Goal: Information Seeking & Learning: Find specific fact

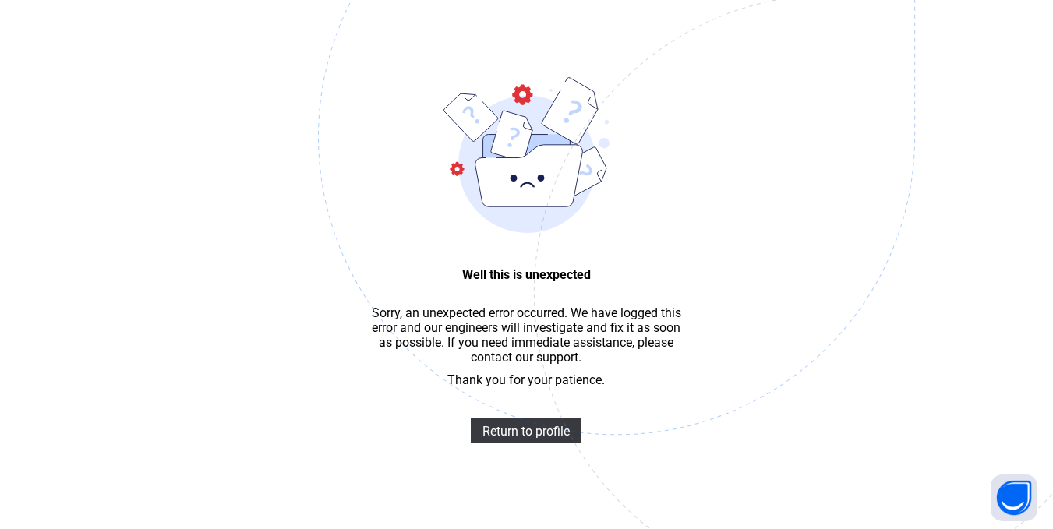
scroll to position [47, 0]
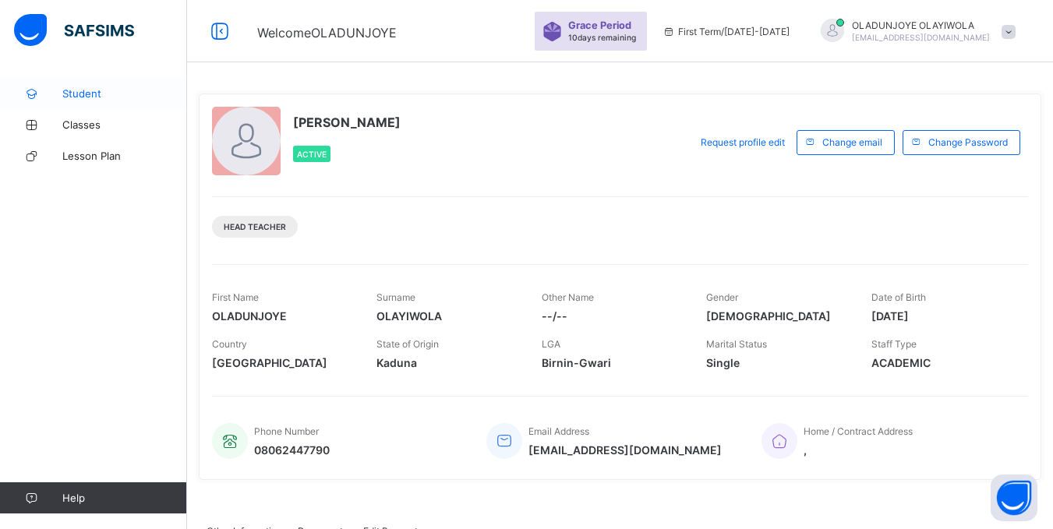
click at [88, 98] on span "Student" at bounding box center [124, 93] width 125 height 12
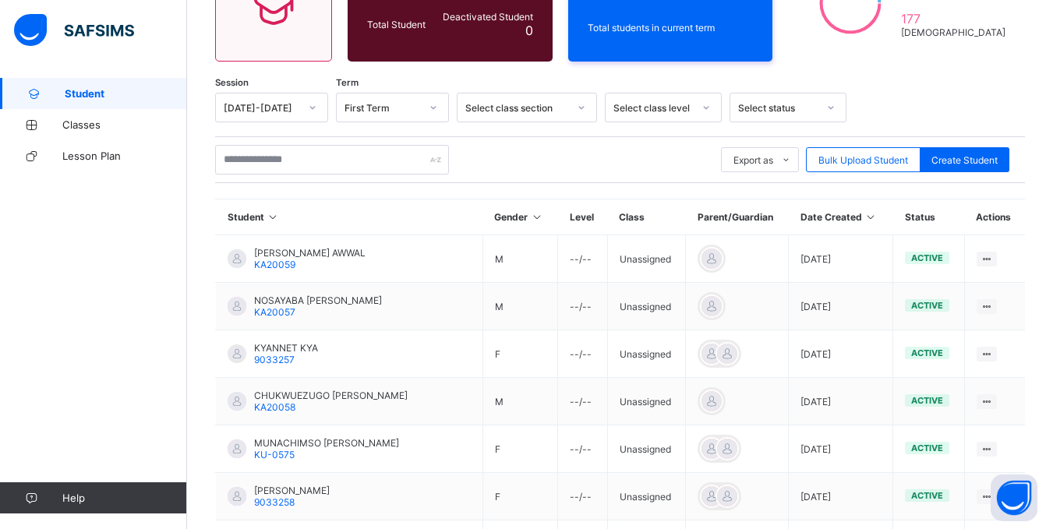
scroll to position [196, 0]
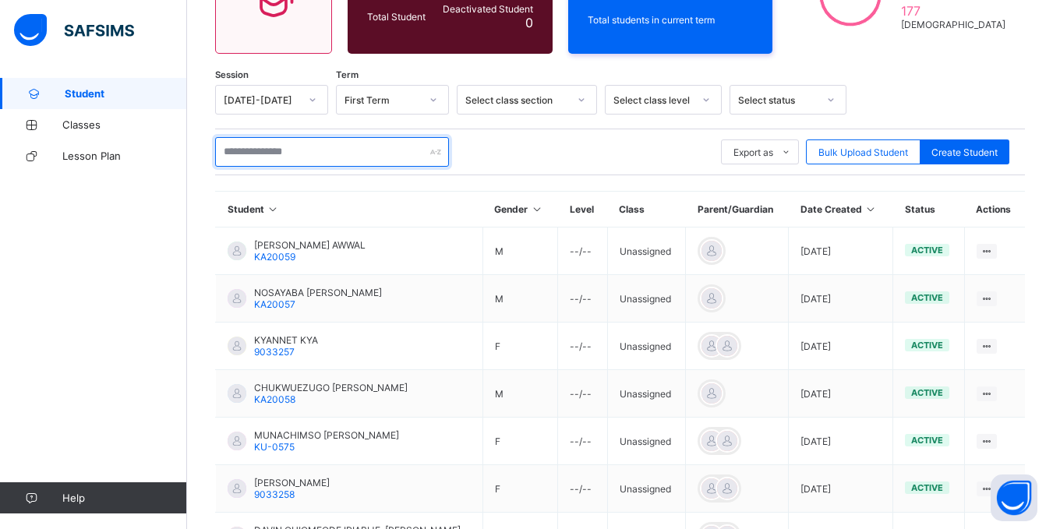
click at [359, 155] on input "text" at bounding box center [332, 152] width 234 height 30
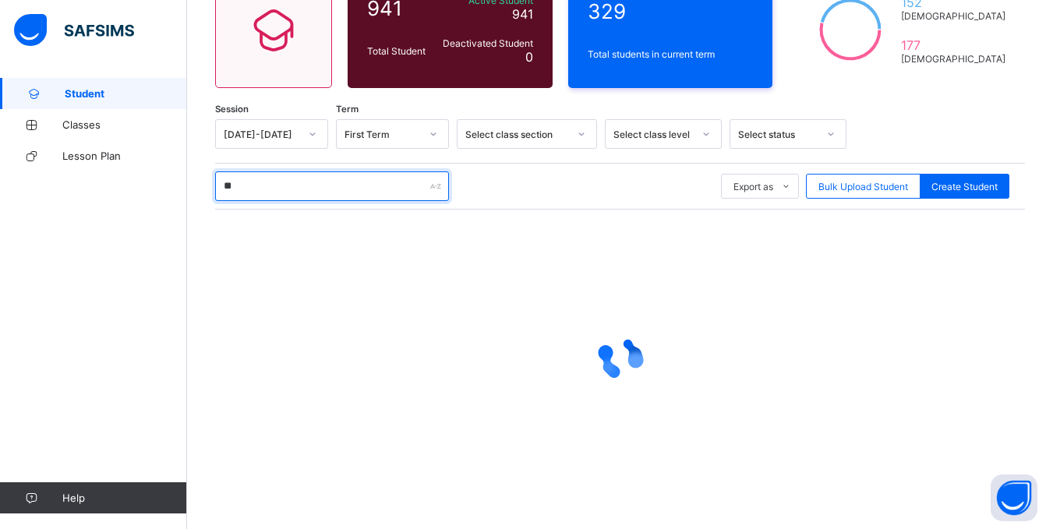
scroll to position [161, 0]
type input "*"
type input "**********"
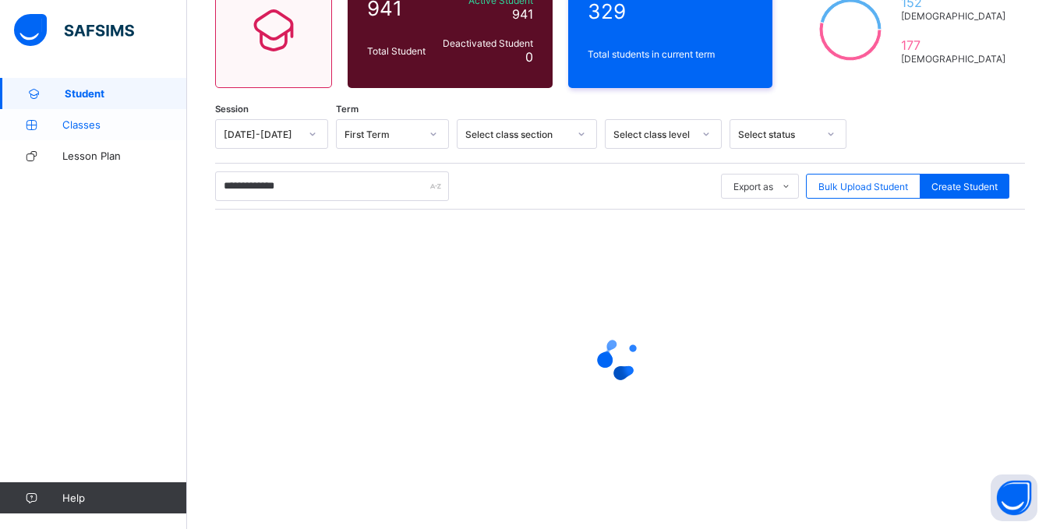
click at [118, 128] on span "Classes" at bounding box center [124, 124] width 125 height 12
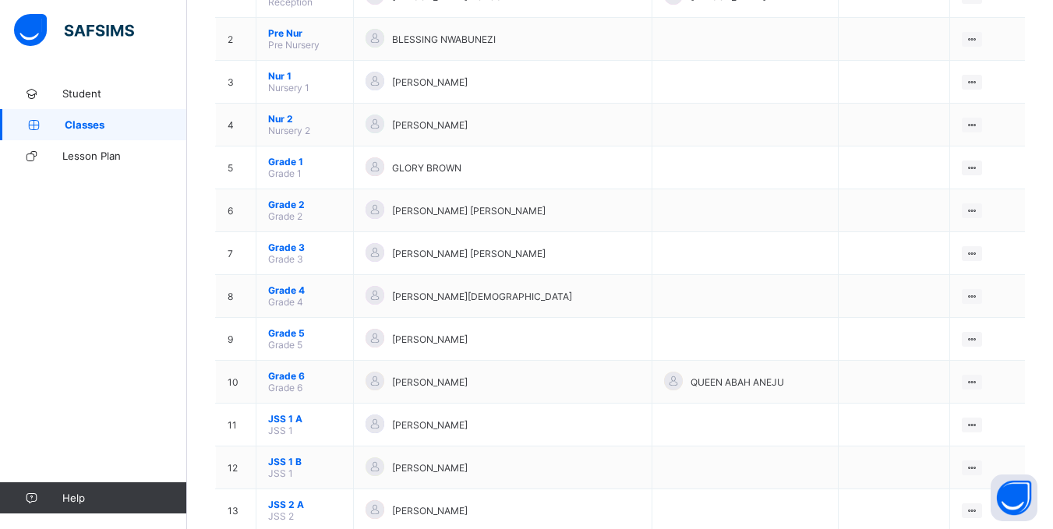
scroll to position [224, 0]
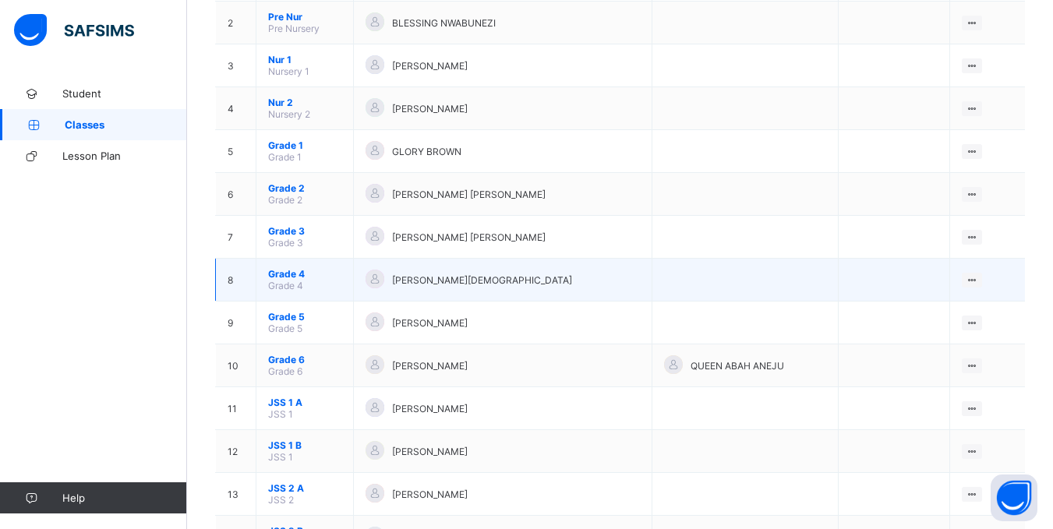
click at [334, 283] on td "Grade 4 Grade 4" at bounding box center [304, 280] width 97 height 43
click at [585, 289] on div "[PERSON_NAME][DEMOGRAPHIC_DATA]" at bounding box center [503, 280] width 274 height 21
click at [565, 286] on div "[PERSON_NAME][DEMOGRAPHIC_DATA]" at bounding box center [503, 280] width 274 height 21
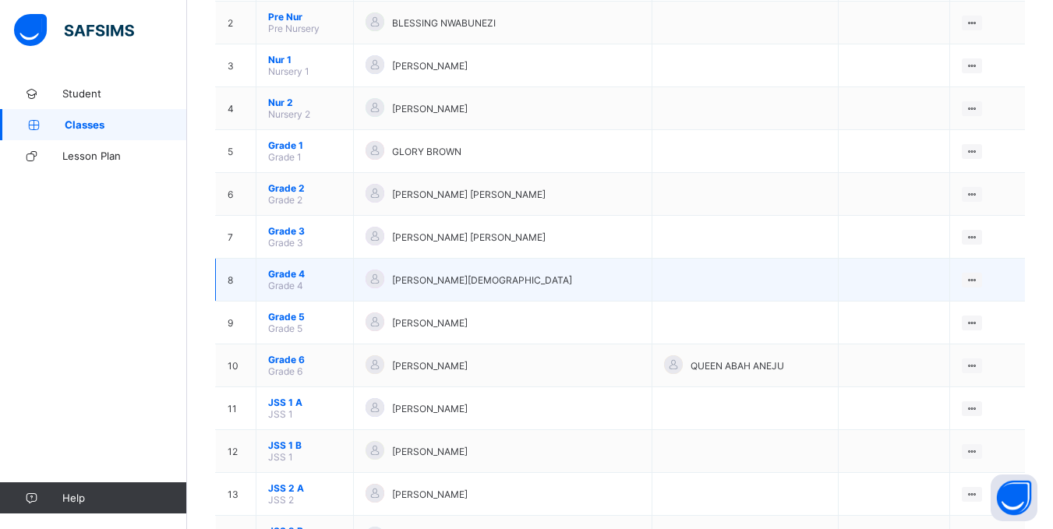
click at [565, 286] on div "[PERSON_NAME][DEMOGRAPHIC_DATA]" at bounding box center [503, 280] width 274 height 21
click at [295, 277] on span "Grade 4" at bounding box center [304, 274] width 73 height 12
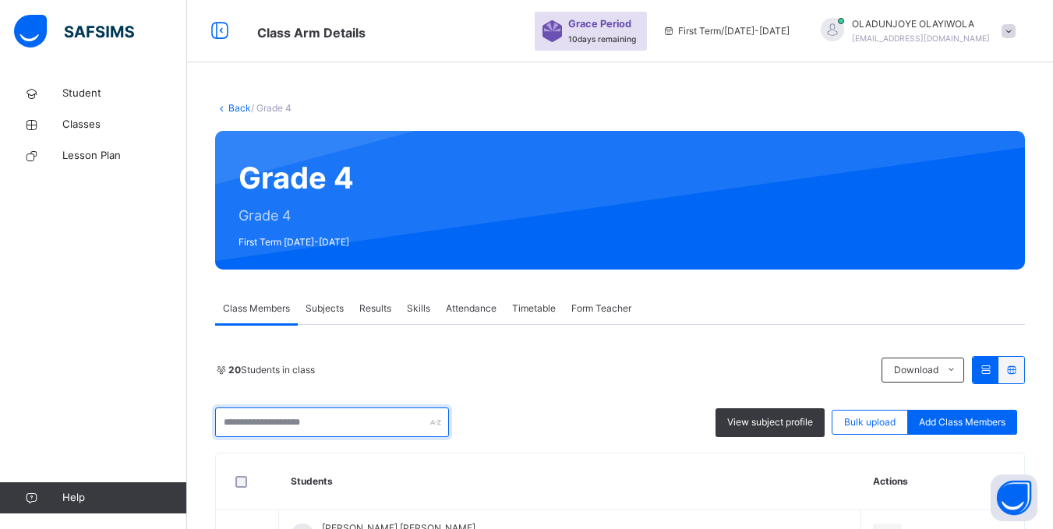
click at [314, 421] on input "text" at bounding box center [332, 423] width 234 height 30
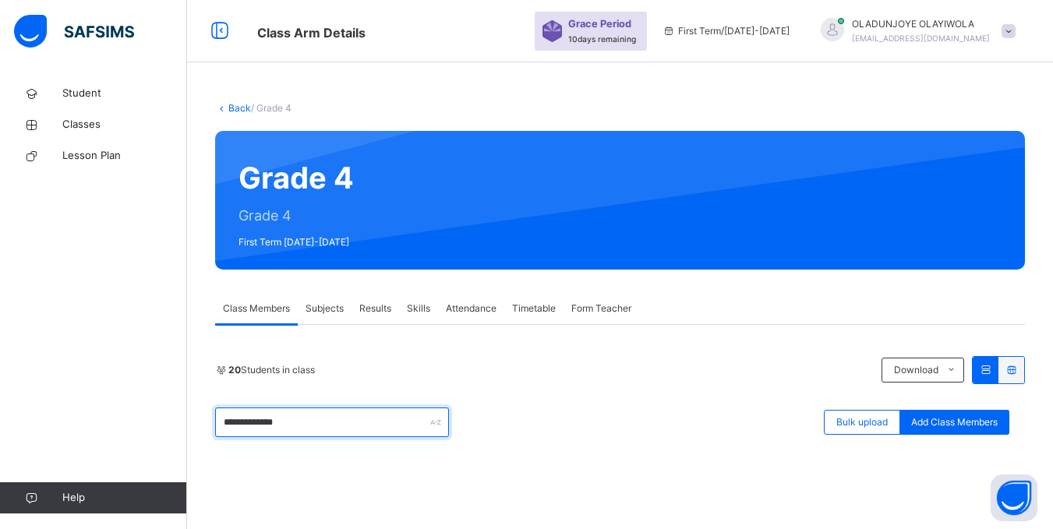
click at [230, 426] on input "**********" at bounding box center [332, 423] width 234 height 30
click at [295, 429] on input "**********" at bounding box center [332, 423] width 234 height 30
click at [442, 421] on input "**********" at bounding box center [332, 423] width 234 height 30
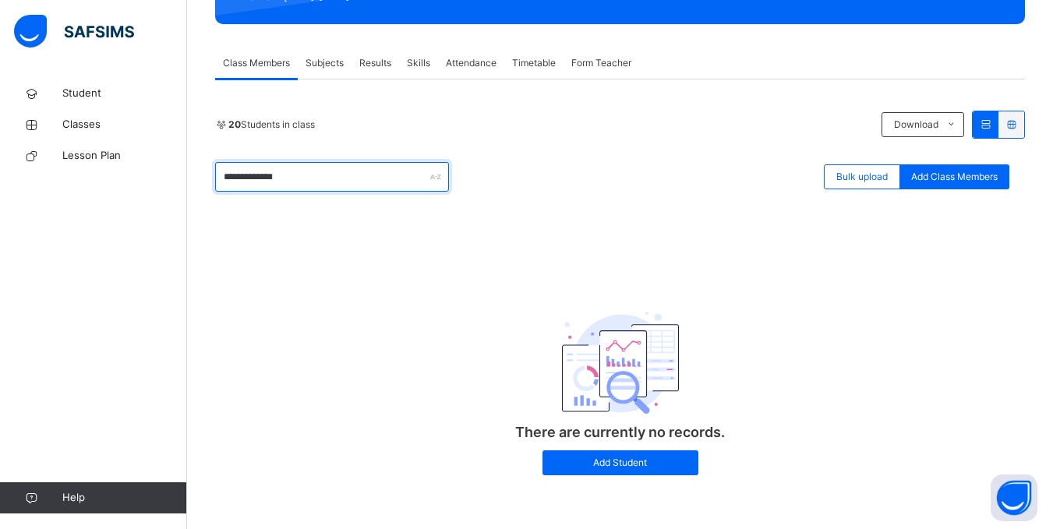
scroll to position [248, 0]
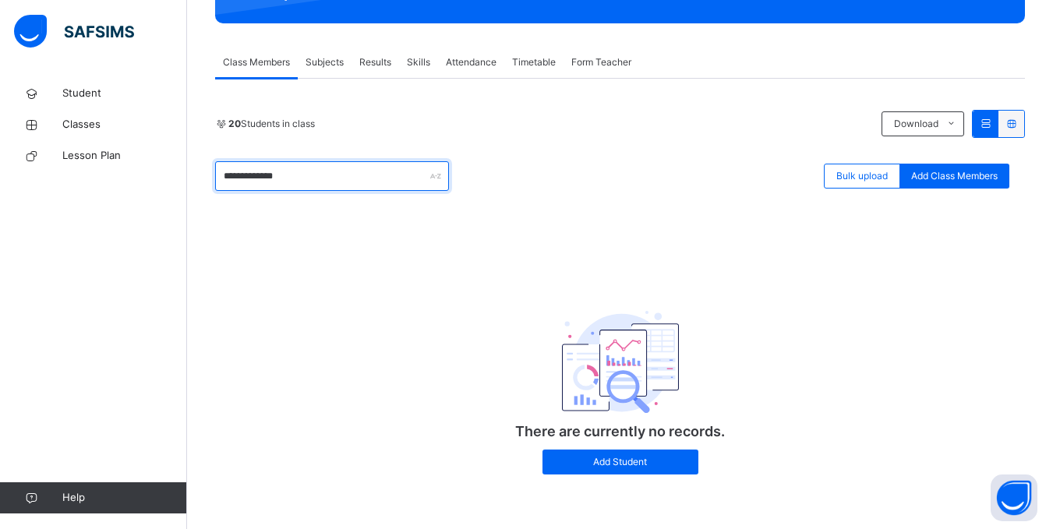
click at [302, 178] on input "**********" at bounding box center [332, 176] width 234 height 30
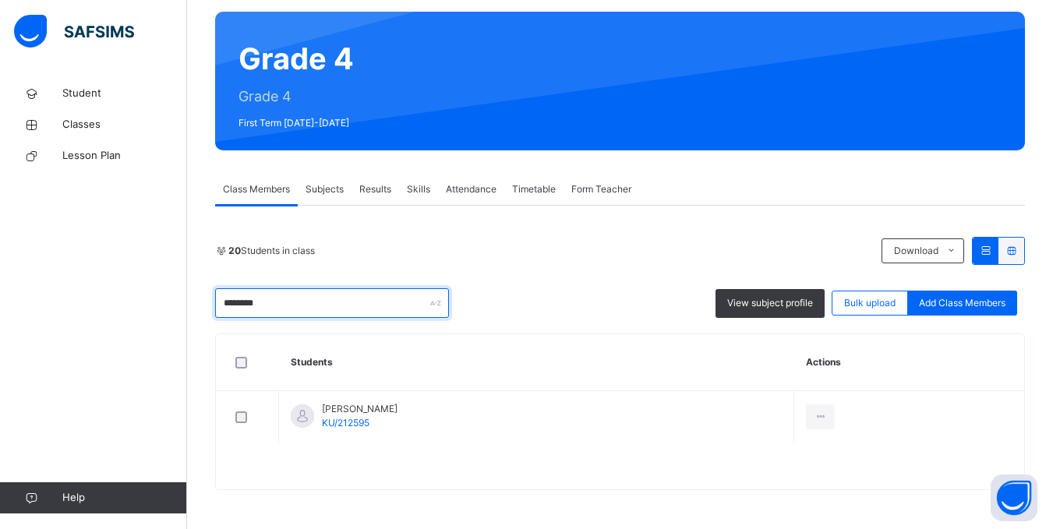
scroll to position [171, 0]
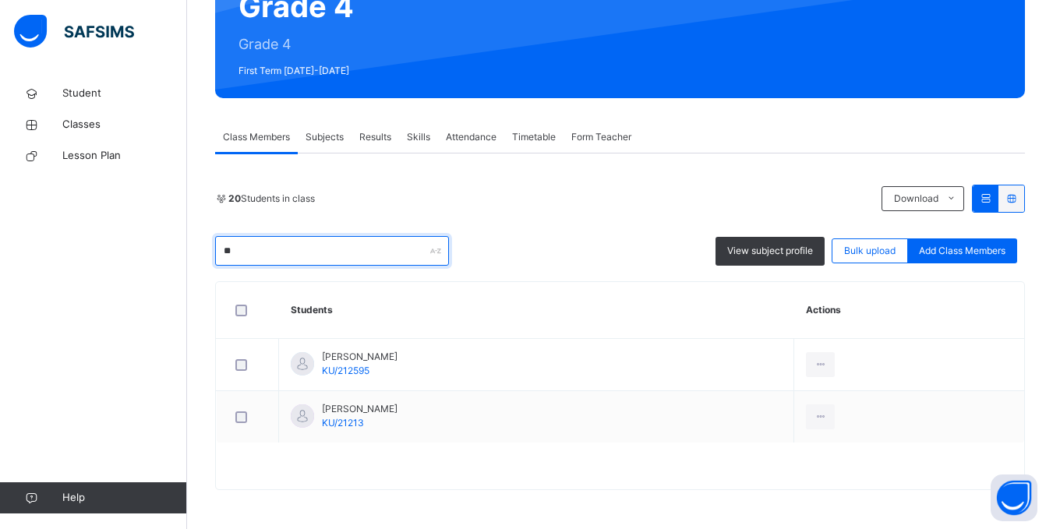
type input "*"
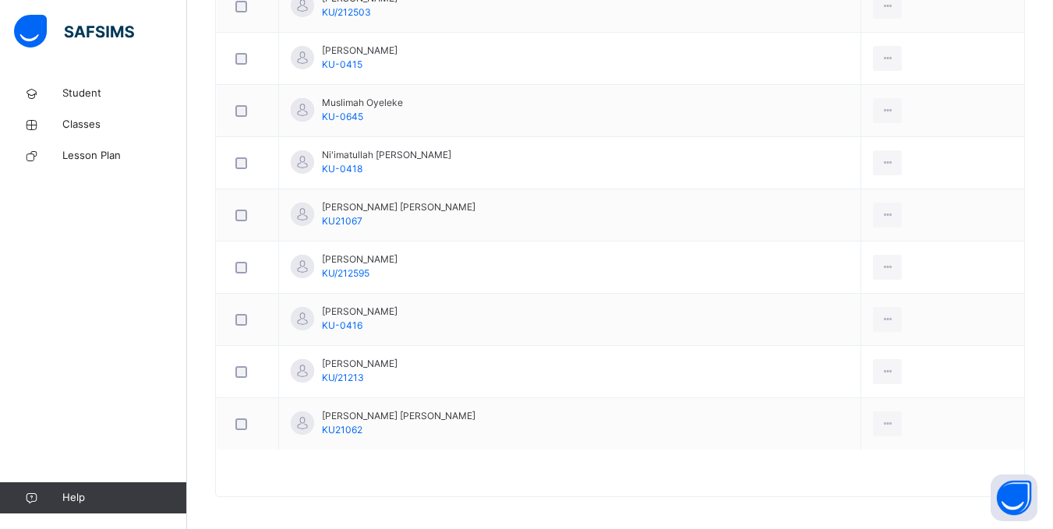
scroll to position [1111, 0]
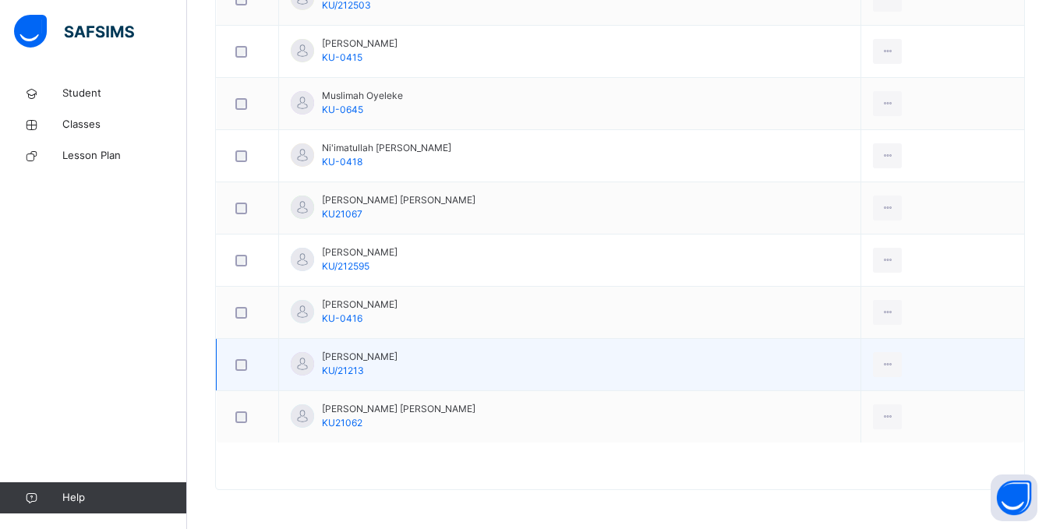
click at [373, 364] on div "[PERSON_NAME] KU/21213" at bounding box center [360, 364] width 76 height 28
click at [355, 362] on span "[PERSON_NAME]" at bounding box center [360, 357] width 76 height 14
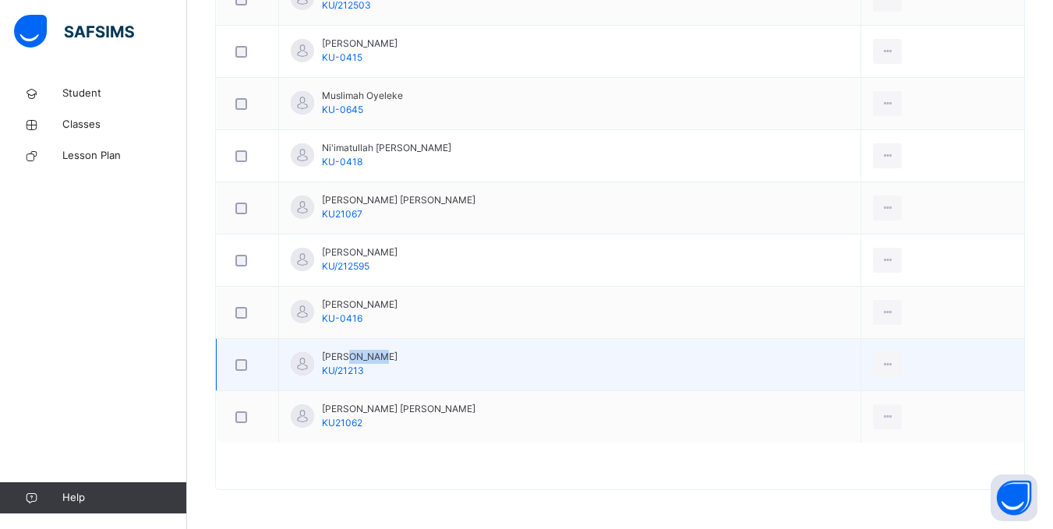
click at [355, 362] on span "[PERSON_NAME]" at bounding box center [360, 357] width 76 height 14
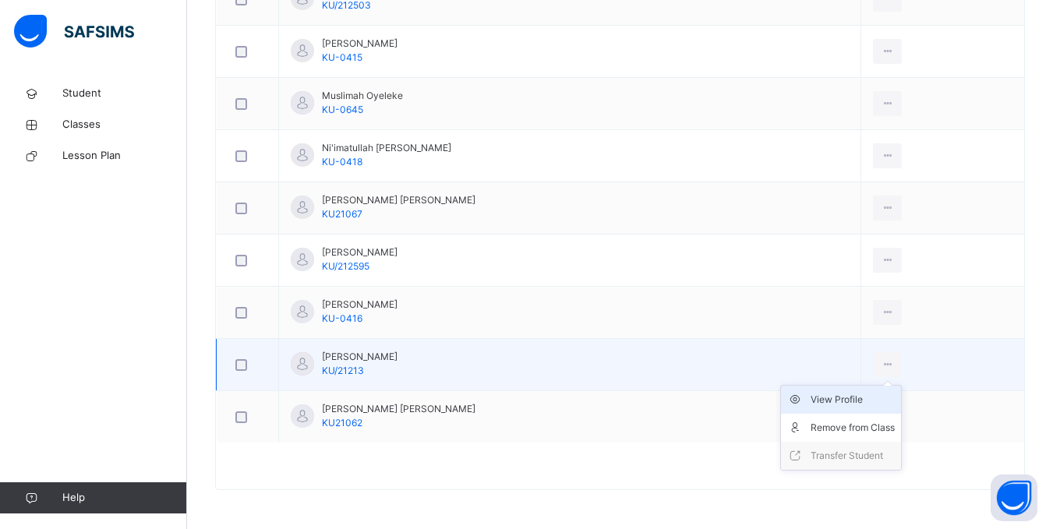
click at [869, 403] on div "View Profile" at bounding box center [853, 400] width 84 height 16
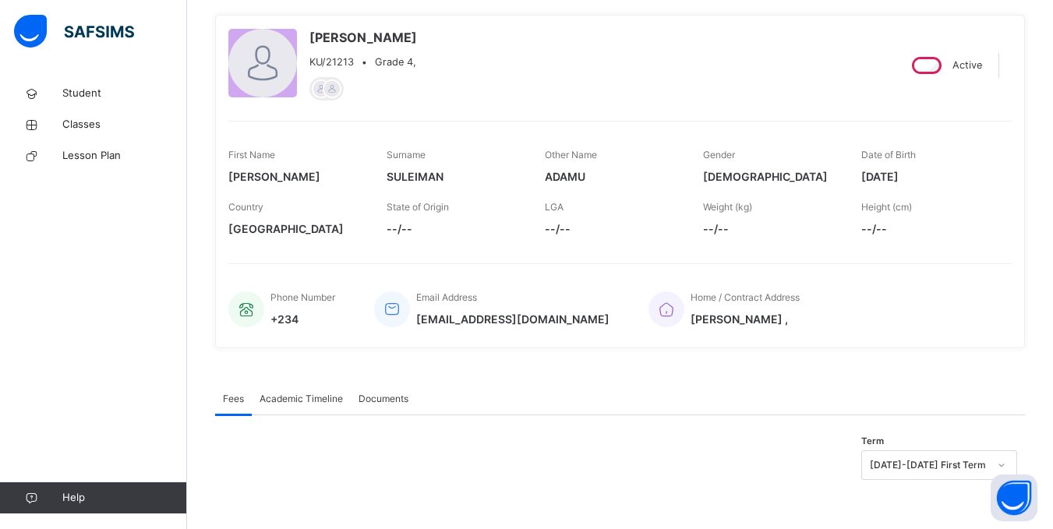
scroll to position [133, 0]
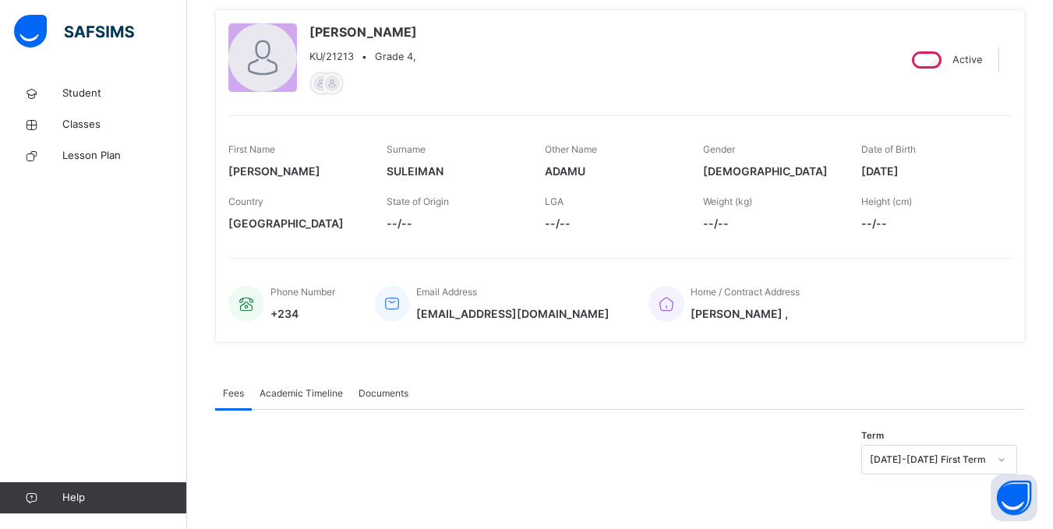
click at [307, 316] on span "+234" at bounding box center [302, 314] width 65 height 16
click at [392, 304] on icon at bounding box center [392, 304] width 22 height 19
click at [242, 306] on icon at bounding box center [246, 304] width 22 height 19
click at [307, 305] on span at bounding box center [302, 302] width 65 height 6
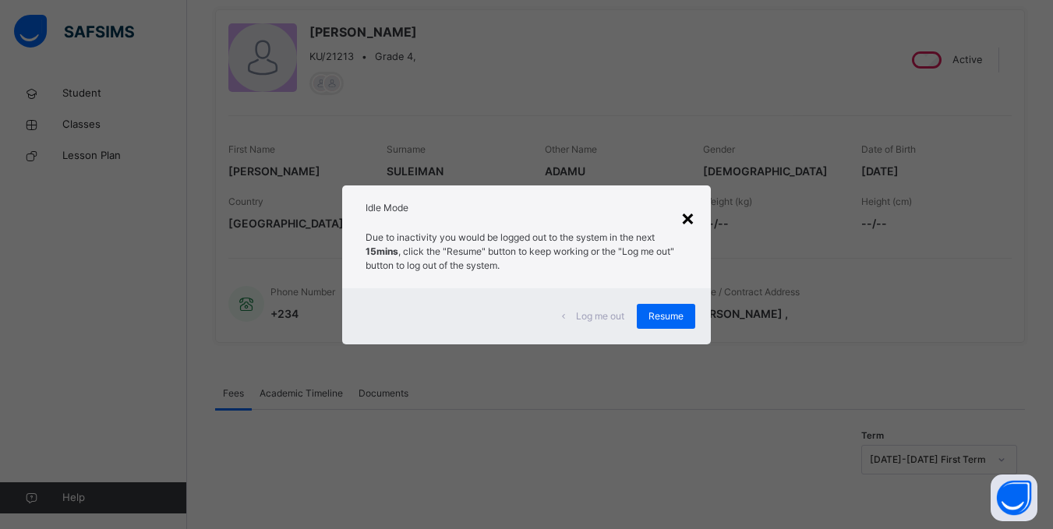
click at [692, 217] on div "×" at bounding box center [687, 217] width 15 height 33
